Goal: Find contact information: Find contact information

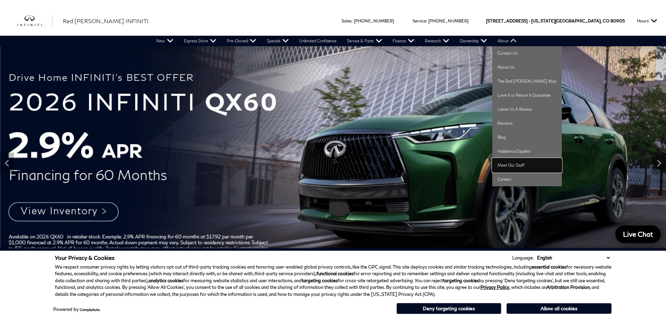
click at [515, 165] on link "Meet Our Staff" at bounding box center [528, 165] width 70 height 14
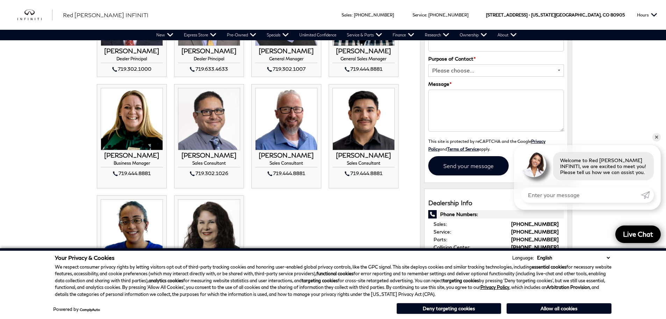
scroll to position [291, 0]
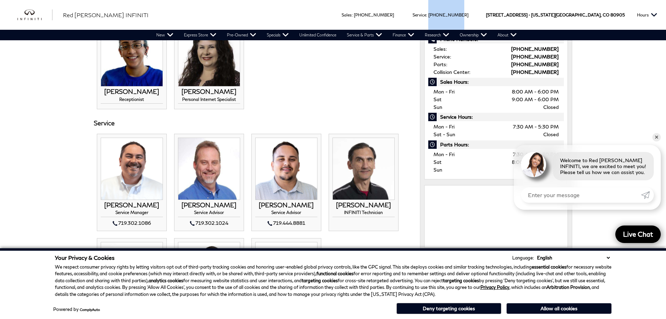
drag, startPoint x: 503, startPoint y: 15, endPoint x: 471, endPoint y: 17, distance: 32.3
click at [471, 17] on div "Sales : Call sales Phone Number [PHONE_NUMBER] Service : Call service Phone Num…" at bounding box center [400, 15] width 153 height 30
copy link "[PHONE_NUMBER]"
click at [150, 222] on div "719.302.1086" at bounding box center [132, 223] width 62 height 8
copy div "719.302.1086"
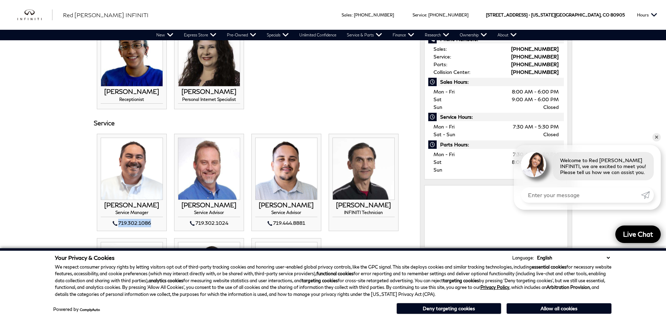
scroll to position [233, 0]
